Goal: Task Accomplishment & Management: Use online tool/utility

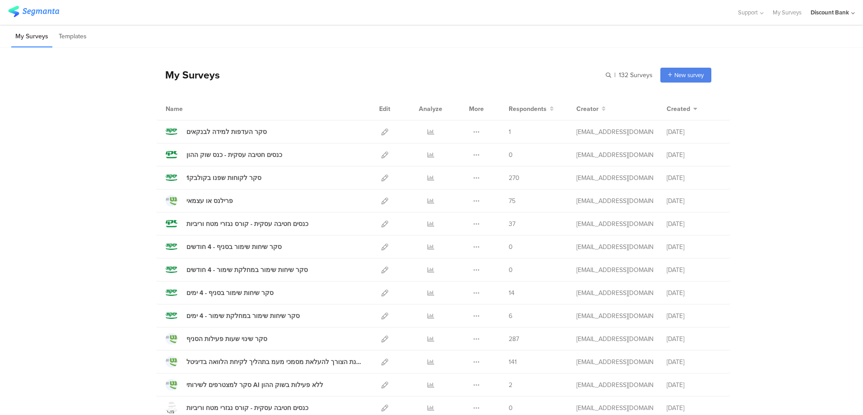
scroll to position [45, 0]
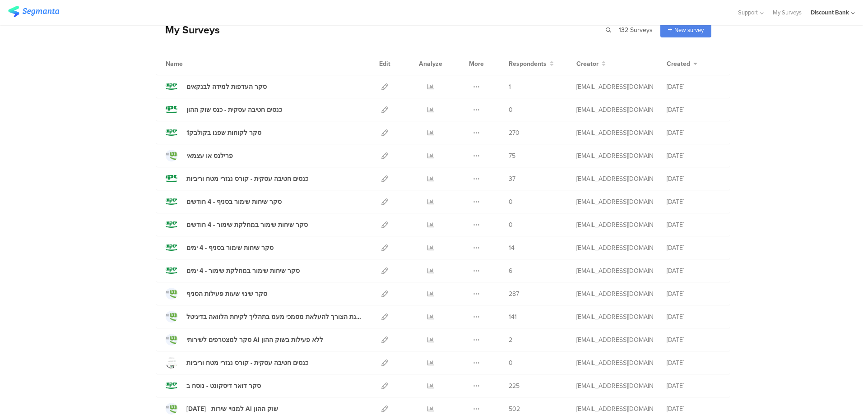
click at [428, 180] on icon at bounding box center [431, 179] width 7 height 7
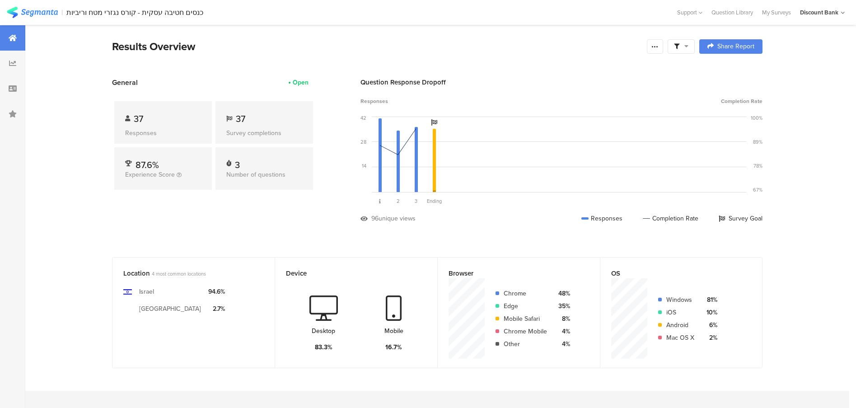
click at [658, 47] on icon at bounding box center [654, 46] width 7 height 7
click at [615, 144] on section "Export Results" at bounding box center [594, 138] width 145 height 20
click at [549, 139] on span "Export Results" at bounding box center [561, 137] width 41 height 9
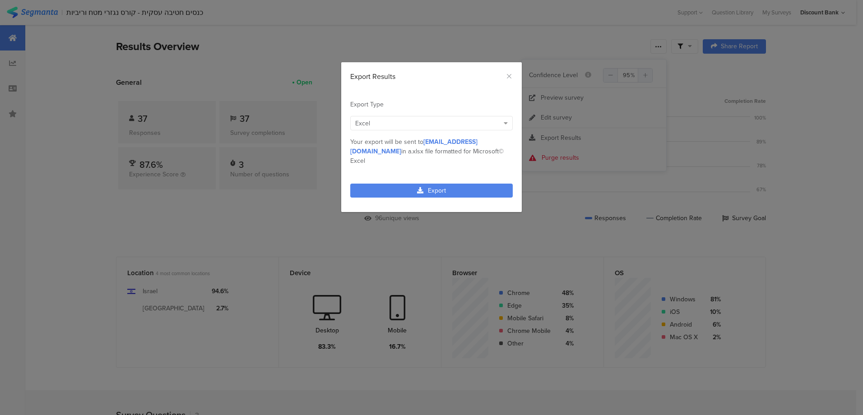
click at [448, 184] on link "Export" at bounding box center [431, 191] width 163 height 14
